Goal: Complete application form

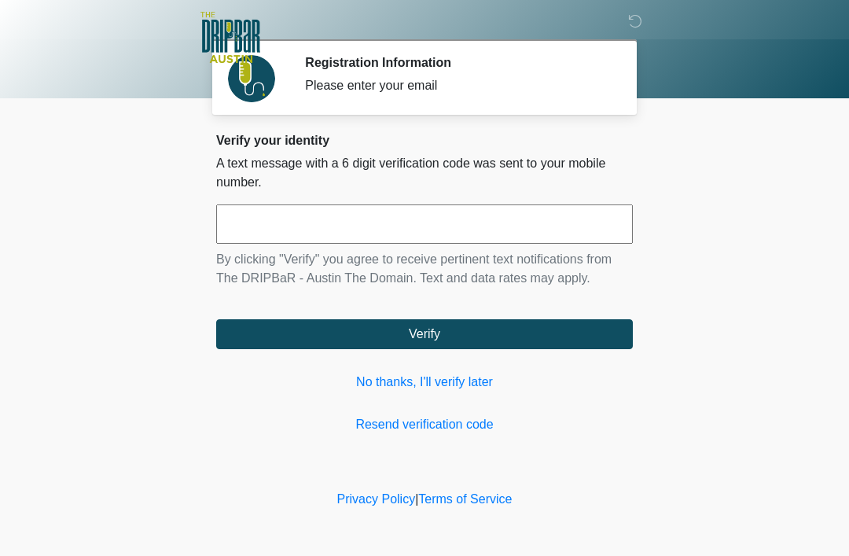
click at [439, 243] on input "text" at bounding box center [424, 223] width 417 height 39
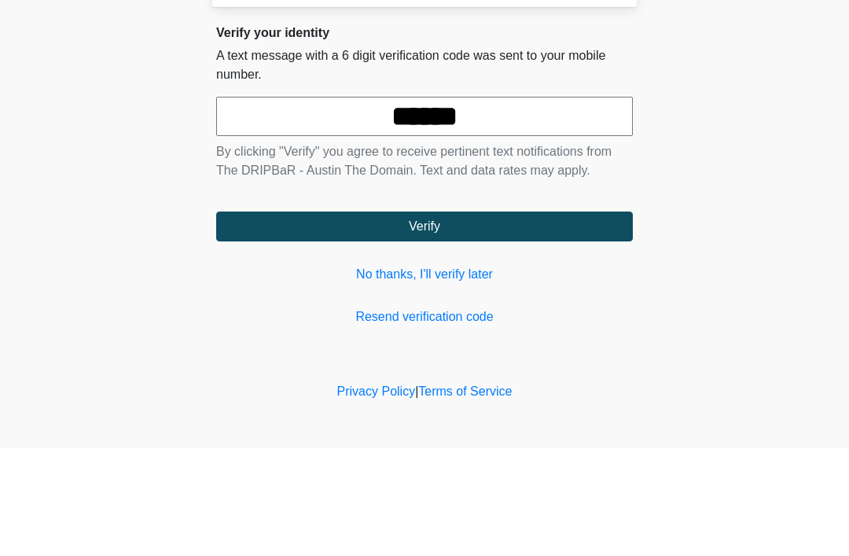
type input "******"
click at [528, 319] on button "Verify" at bounding box center [424, 334] width 417 height 30
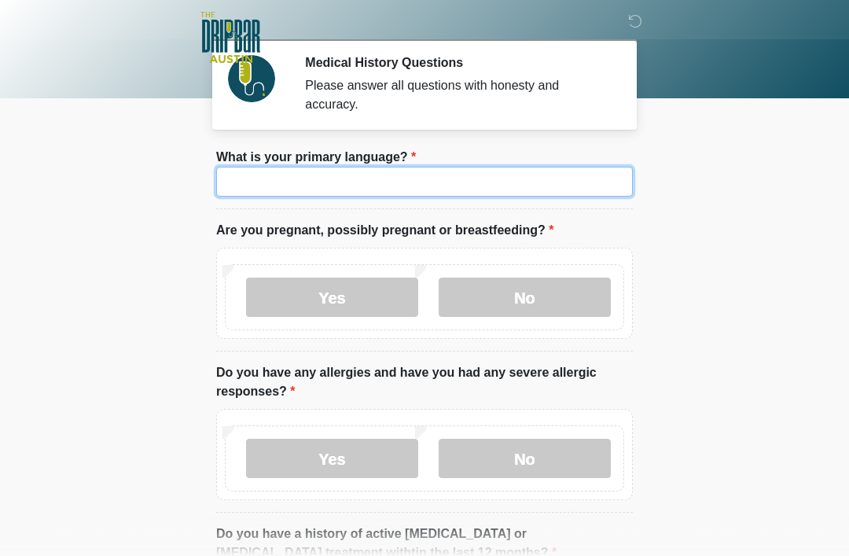
click at [587, 186] on input "What is your primary language?" at bounding box center [424, 182] width 417 height 30
type input "*******"
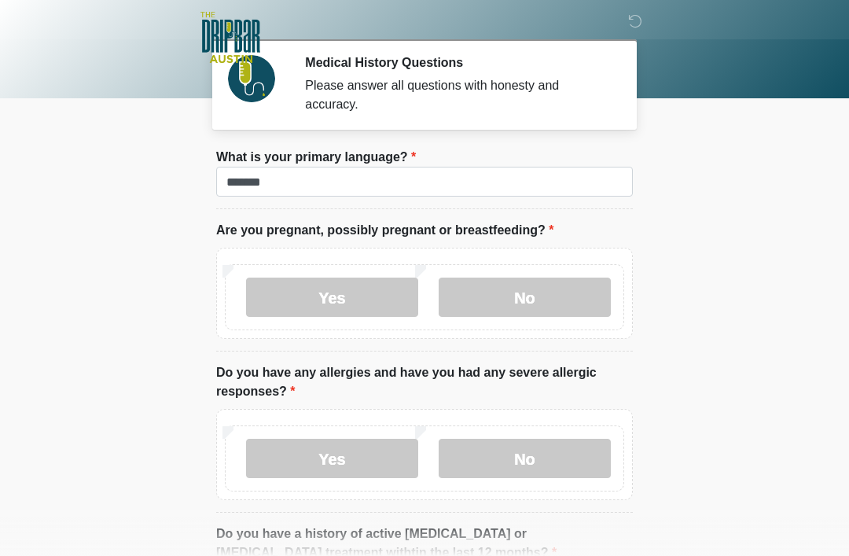
click at [772, 169] on body "‎ ‎ ‎ ‎ Medical History Questions Please answer all questions with honesty and …" at bounding box center [424, 278] width 849 height 556
click at [566, 300] on label "No" at bounding box center [525, 297] width 172 height 39
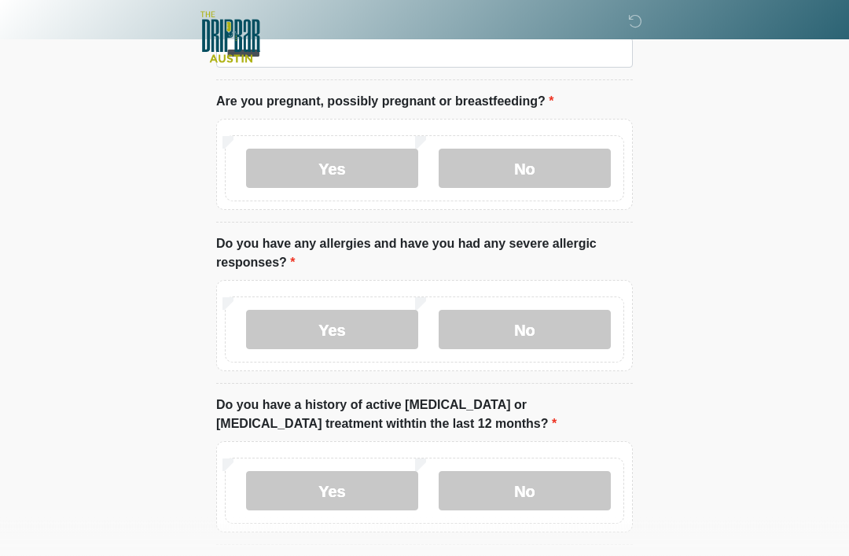
scroll to position [129, 0]
click at [567, 335] on label "No" at bounding box center [525, 329] width 172 height 39
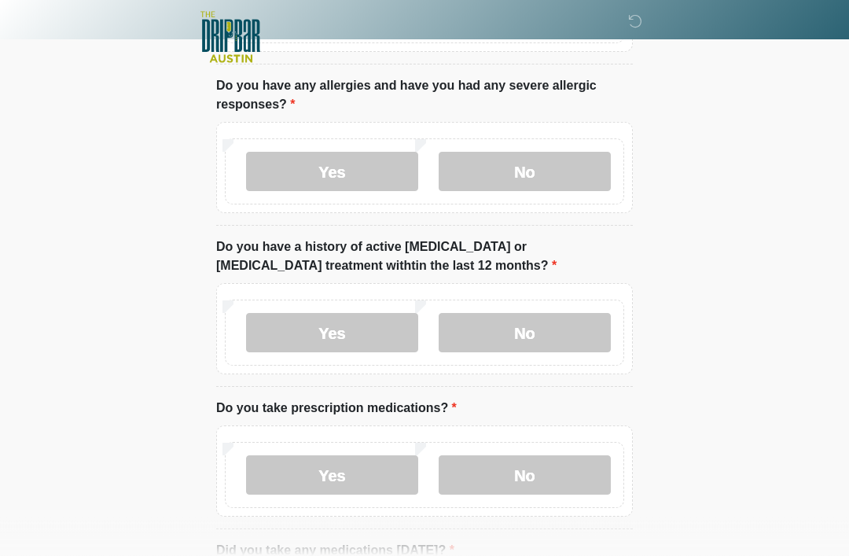
scroll to position [289, 0]
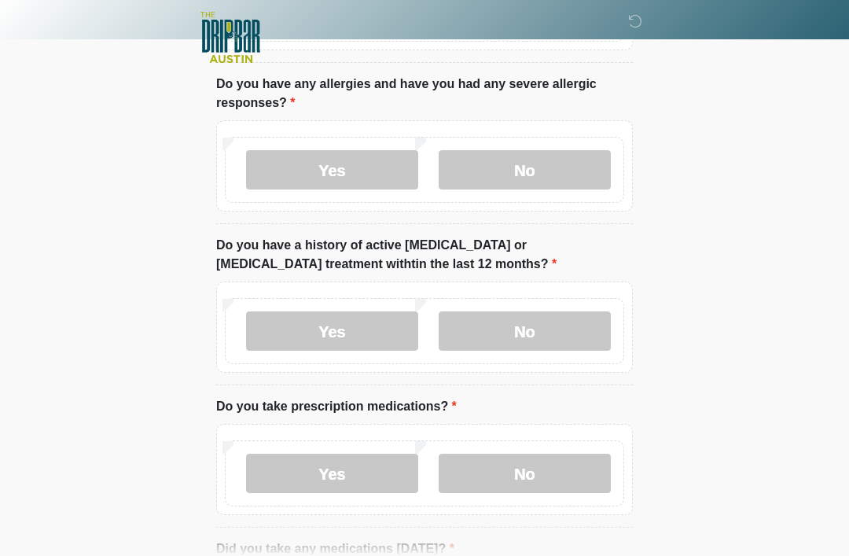
click at [570, 337] on label "No" at bounding box center [525, 330] width 172 height 39
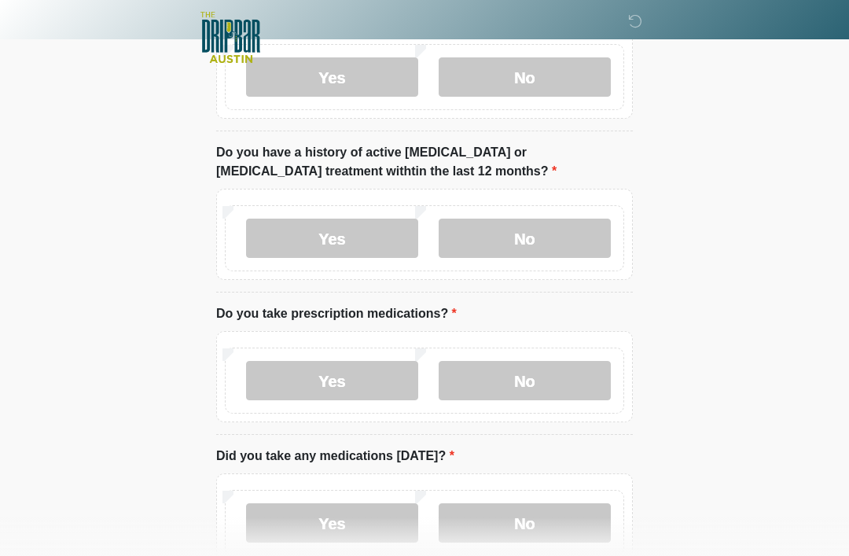
scroll to position [384, 0]
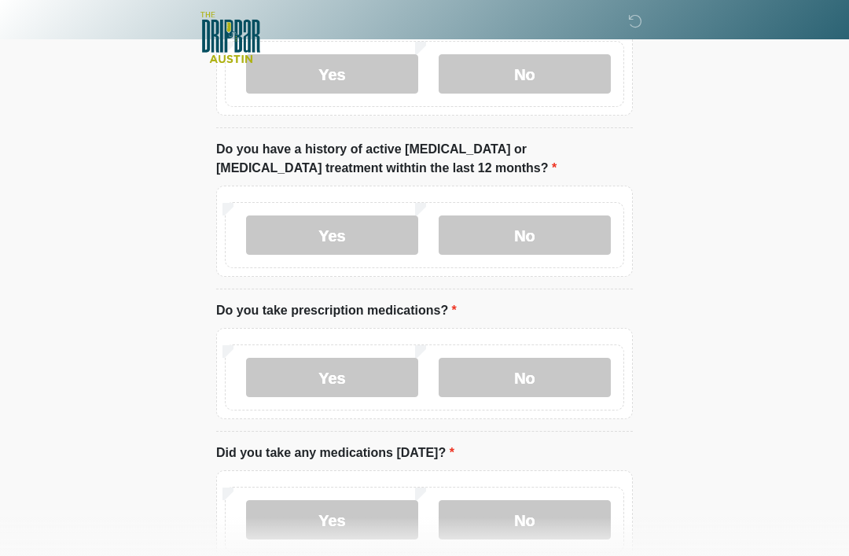
click at [574, 380] on label "No" at bounding box center [525, 377] width 172 height 39
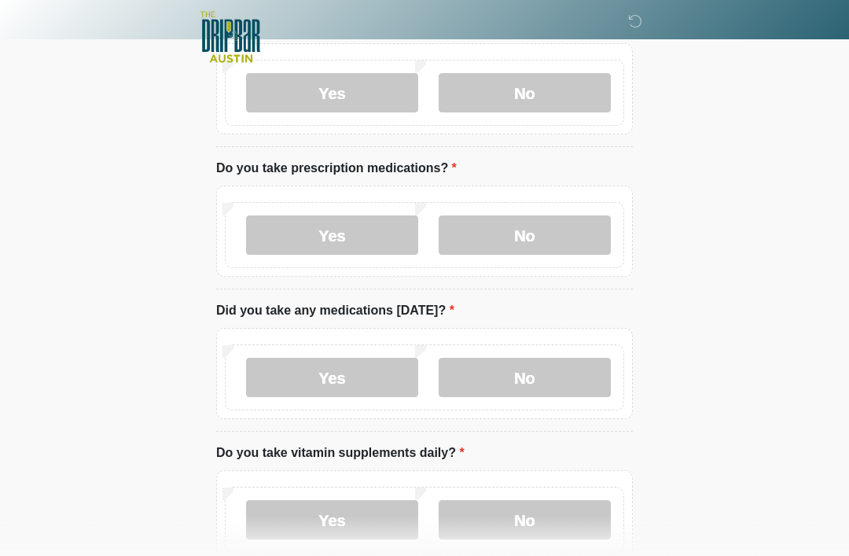
click at [563, 374] on label "No" at bounding box center [525, 378] width 172 height 39
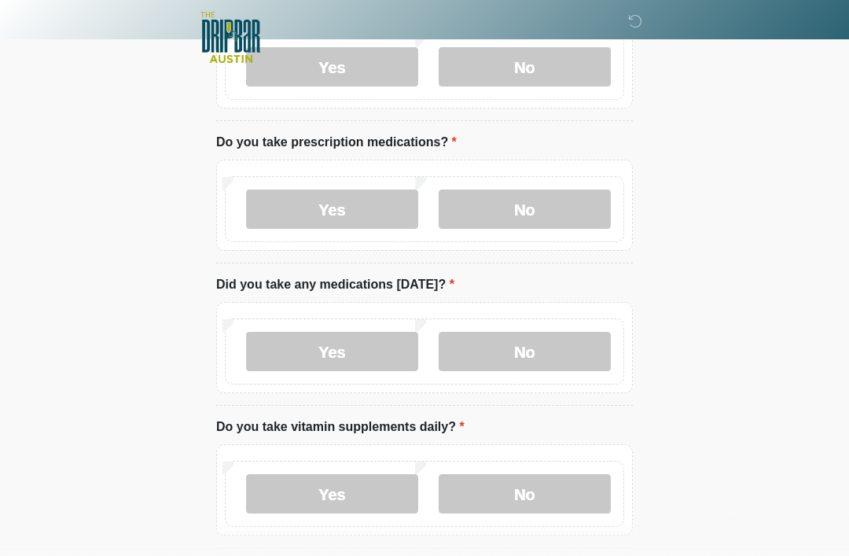
scroll to position [569, 0]
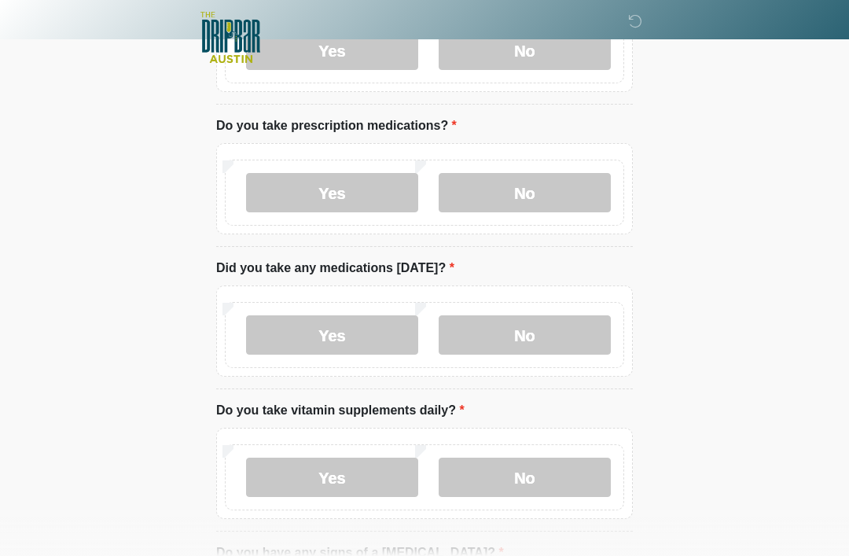
click at [572, 490] on label "No" at bounding box center [525, 477] width 172 height 39
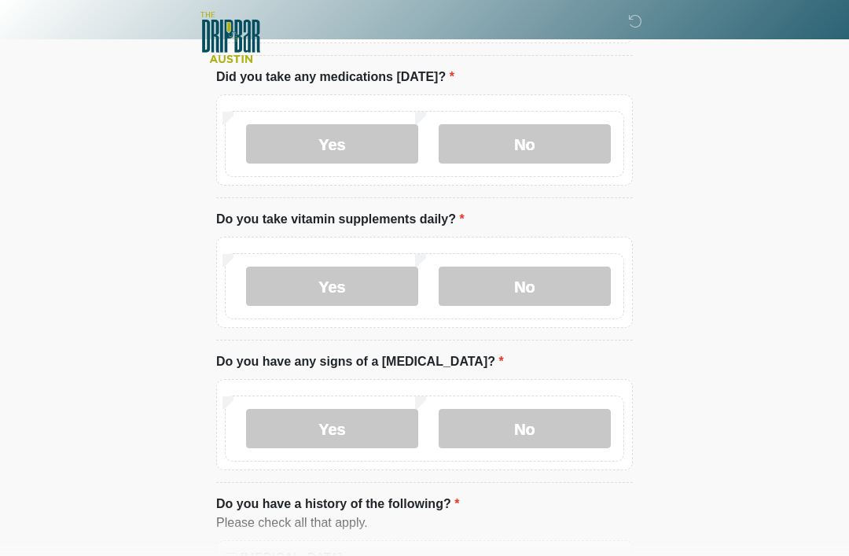
scroll to position [787, 0]
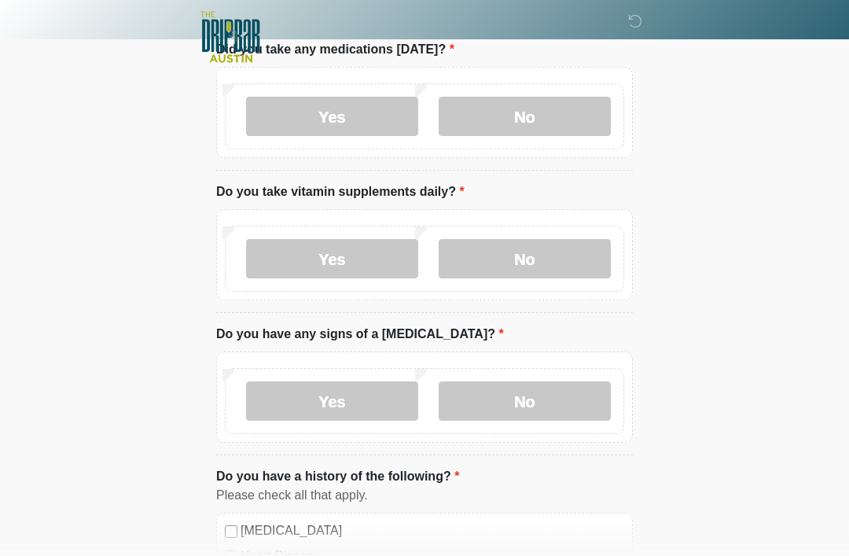
click at [572, 403] on label "No" at bounding box center [525, 401] width 172 height 39
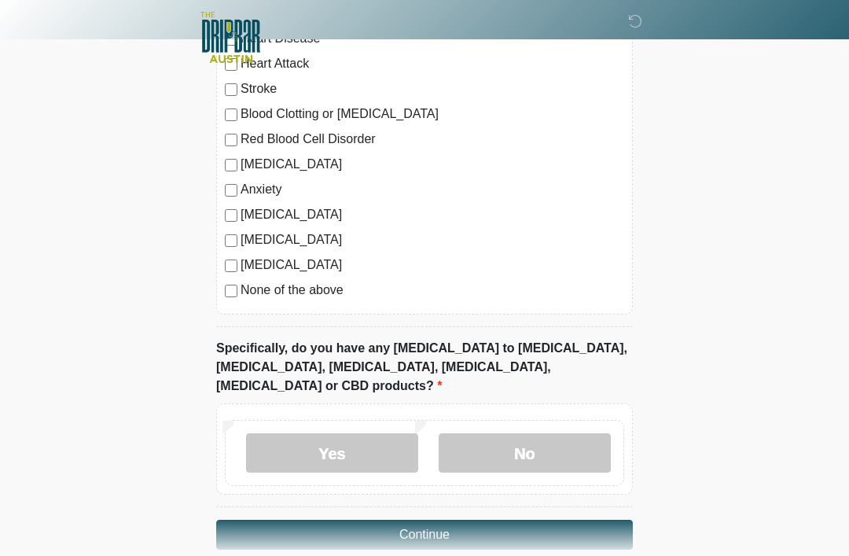
scroll to position [1311, 0]
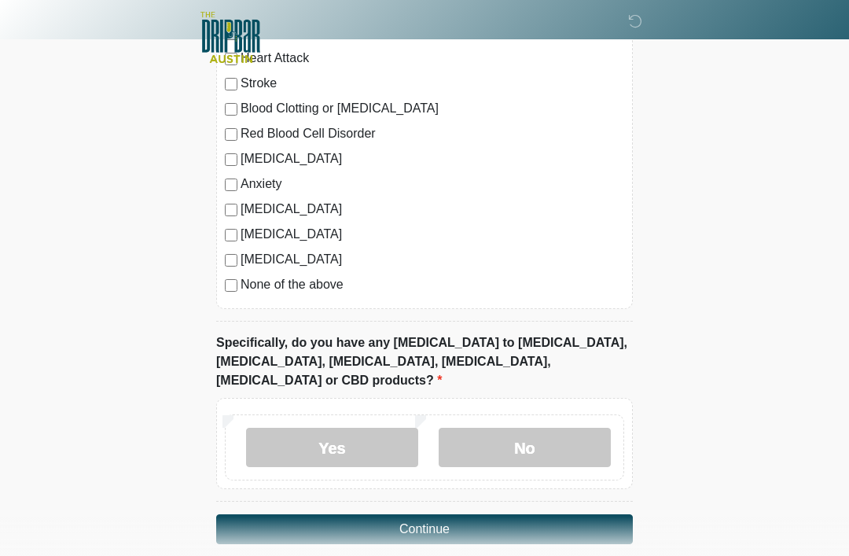
click at [568, 430] on label "No" at bounding box center [525, 447] width 172 height 39
click at [577, 514] on button "Continue" at bounding box center [424, 529] width 417 height 30
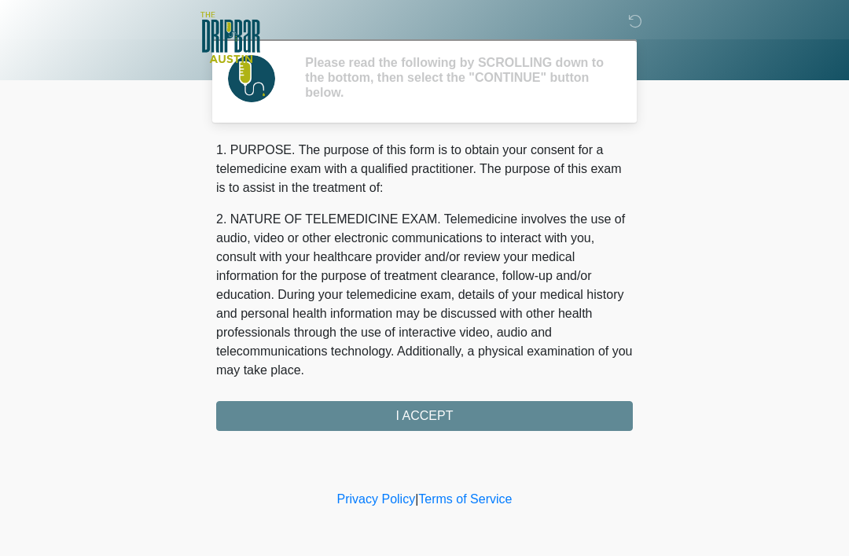
scroll to position [0, 0]
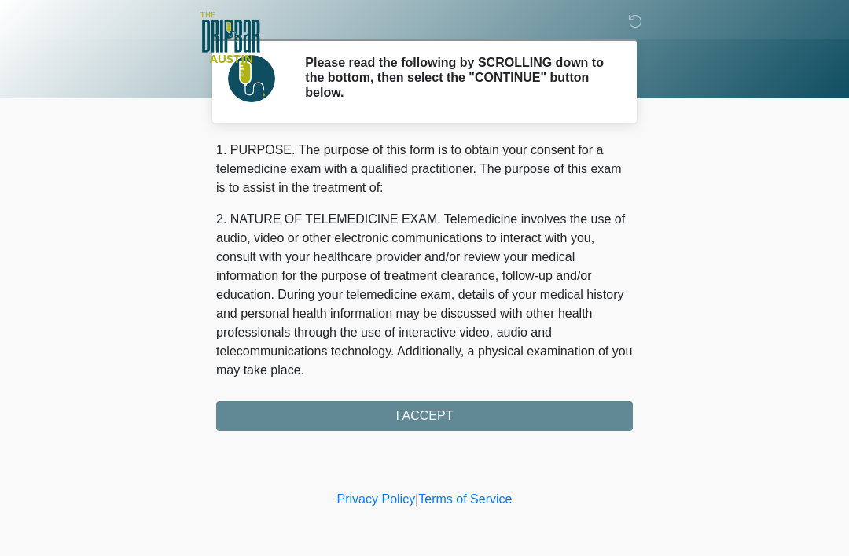
click at [568, 416] on div "1. PURPOSE. The purpose of this form is to obtain your consent for a telemedici…" at bounding box center [424, 286] width 417 height 290
click at [561, 415] on div "1. PURPOSE. The purpose of this form is to obtain your consent for a telemedici…" at bounding box center [424, 286] width 417 height 290
click at [444, 422] on div "1. PURPOSE. The purpose of this form is to obtain your consent for a telemedici…" at bounding box center [424, 286] width 417 height 290
click at [421, 409] on div "1. PURPOSE. The purpose of this form is to obtain your consent for a telemedici…" at bounding box center [424, 286] width 417 height 290
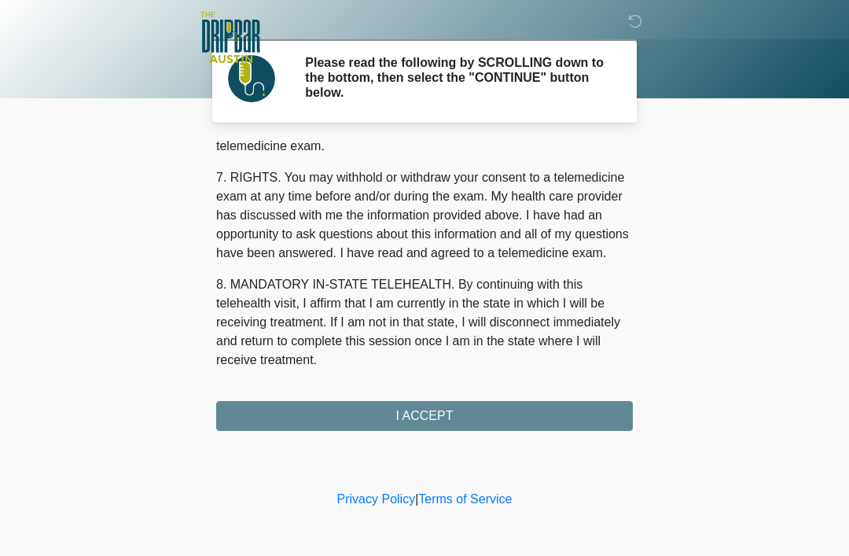
scroll to position [690, 0]
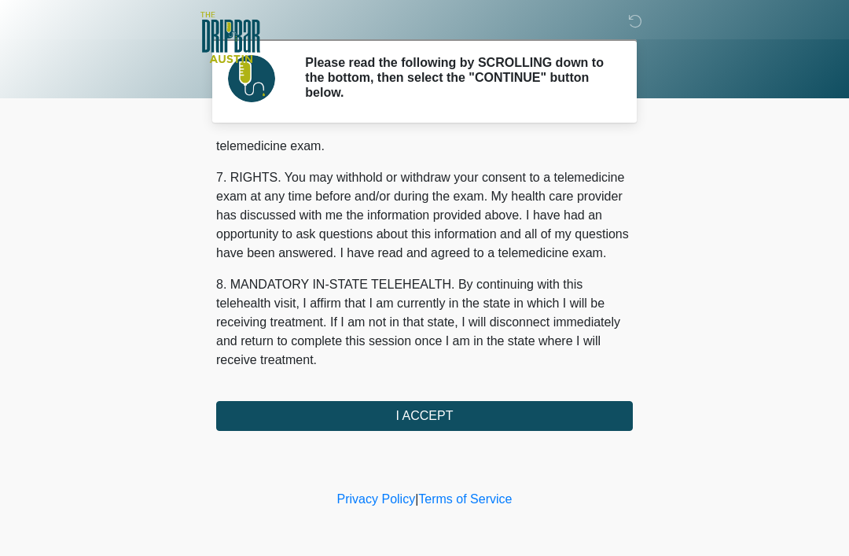
click at [434, 418] on button "I ACCEPT" at bounding box center [424, 416] width 417 height 30
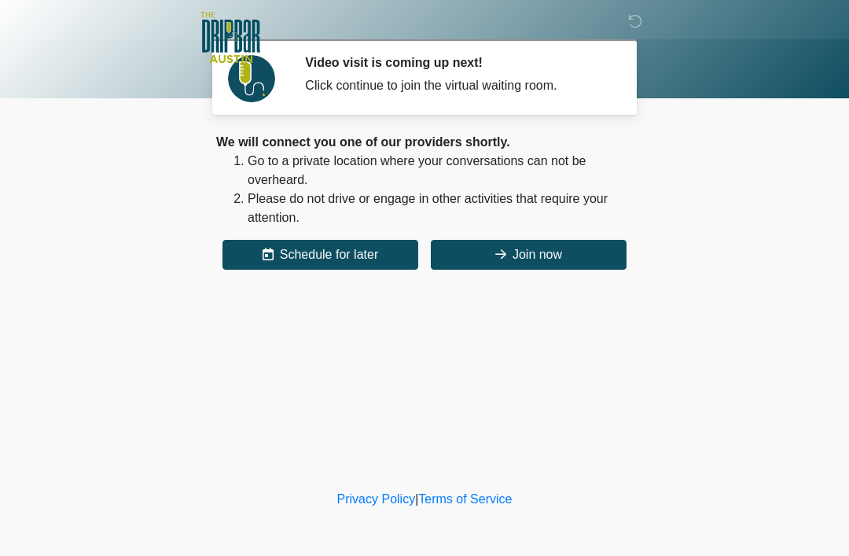
click at [533, 266] on button "Join now" at bounding box center [529, 255] width 196 height 30
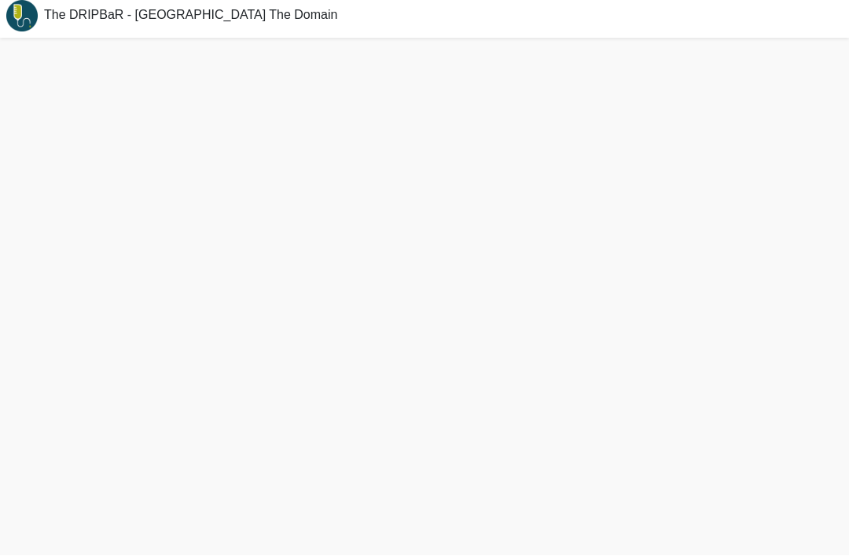
scroll to position [55, 0]
